Goal: Task Accomplishment & Management: Manage account settings

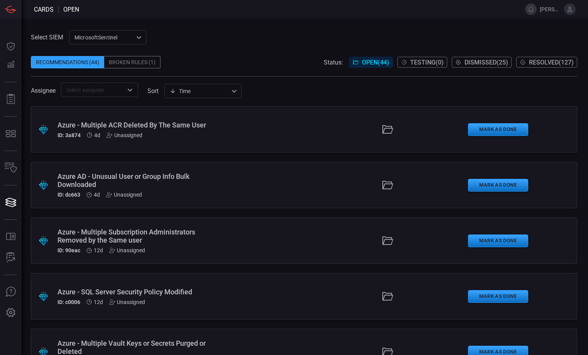
click at [550, 10] on span "[PERSON_NAME].gois" at bounding box center [550, 9] width 21 height 6
click at [575, 7] on button at bounding box center [570, 9] width 12 height 12
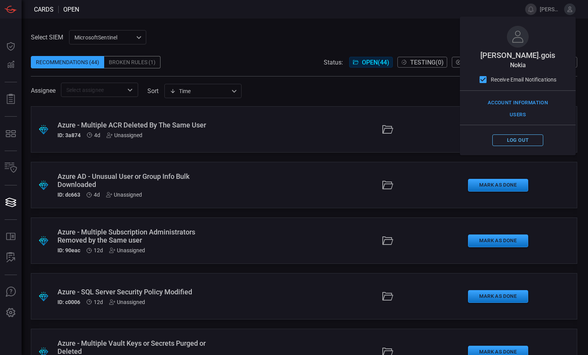
click at [532, 140] on button "Log out" at bounding box center [517, 140] width 51 height 12
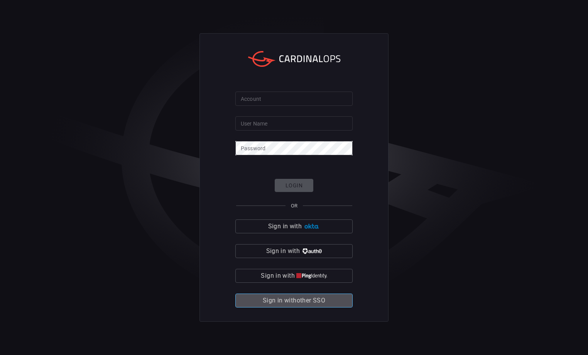
click at [308, 299] on span "Sign in with other SSO" at bounding box center [294, 300] width 63 height 11
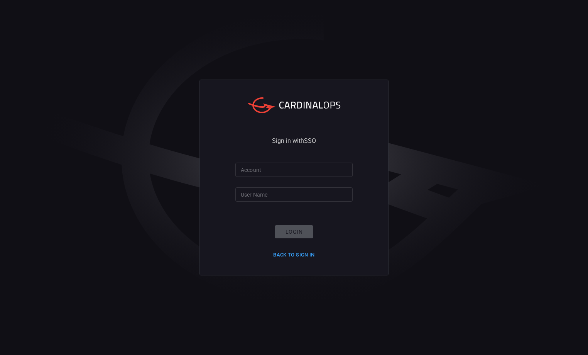
click at [441, 238] on div "Sign in with SSO Account Account User Name User Name Login Back to Sign in" at bounding box center [294, 177] width 588 height 355
click at [273, 170] on input "Account" at bounding box center [293, 169] width 117 height 14
click at [282, 172] on input "Account" at bounding box center [293, 169] width 117 height 14
type input "nokia"
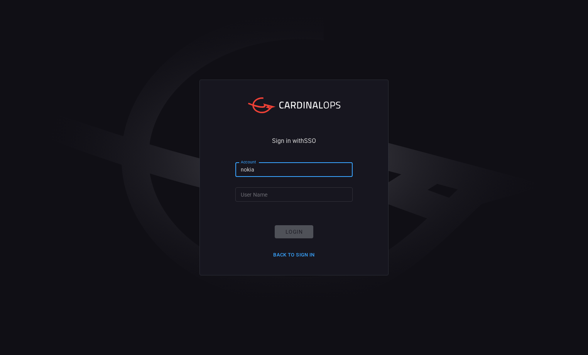
click at [308, 183] on form "Account nokia Account User Name User Name Login Back to Sign in" at bounding box center [293, 211] width 117 height 98
click at [311, 190] on input "User Name" at bounding box center [293, 194] width 117 height 14
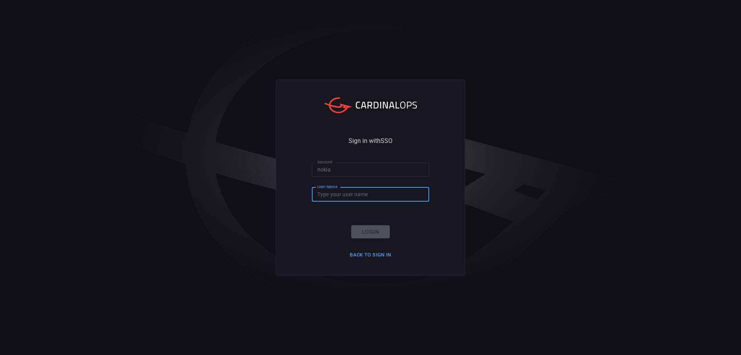
click at [345, 193] on input "User Name" at bounding box center [370, 194] width 117 height 14
